Goal: Subscribe to service/newsletter

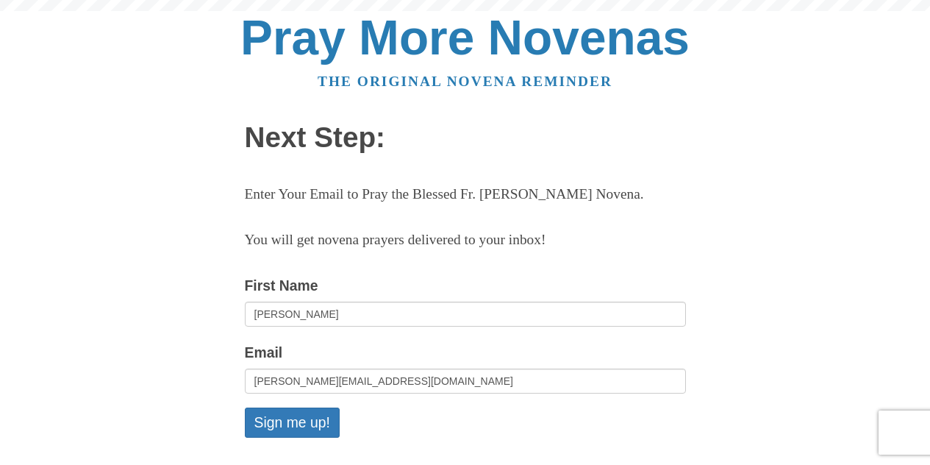
scroll to position [216, 0]
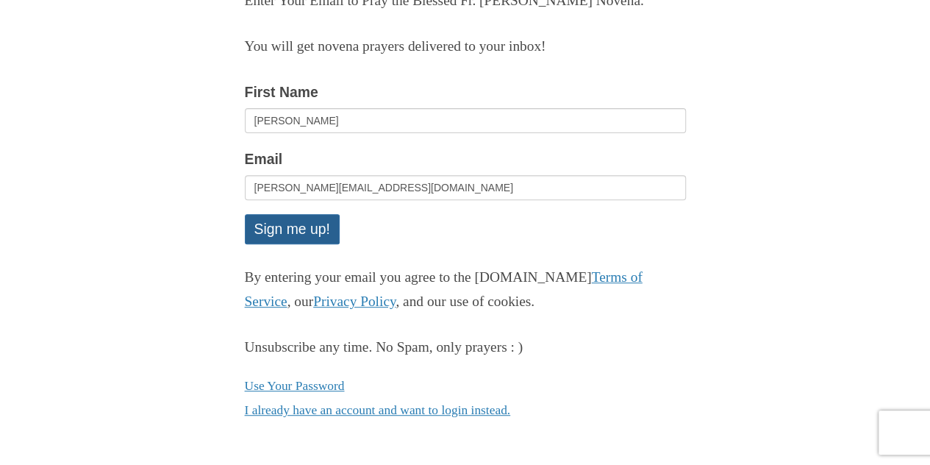
click at [272, 235] on button "Sign me up!" at bounding box center [292, 229] width 95 height 30
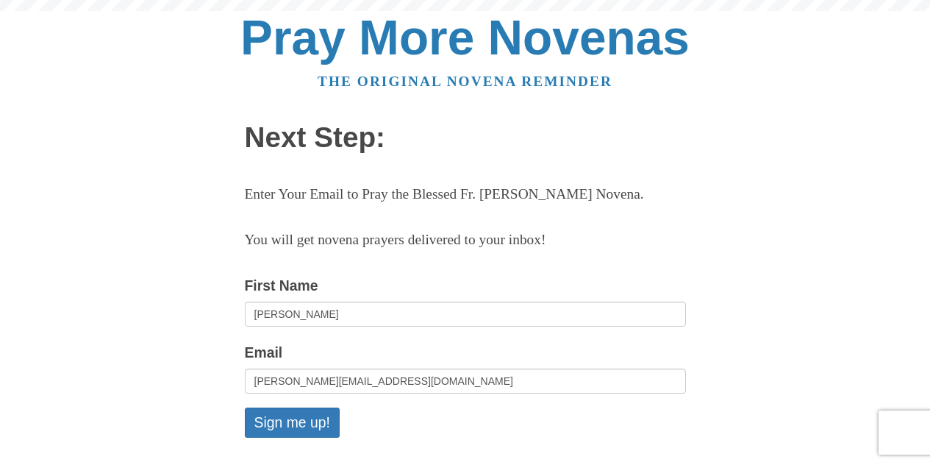
scroll to position [212, 0]
